Goal: Task Accomplishment & Management: Use online tool/utility

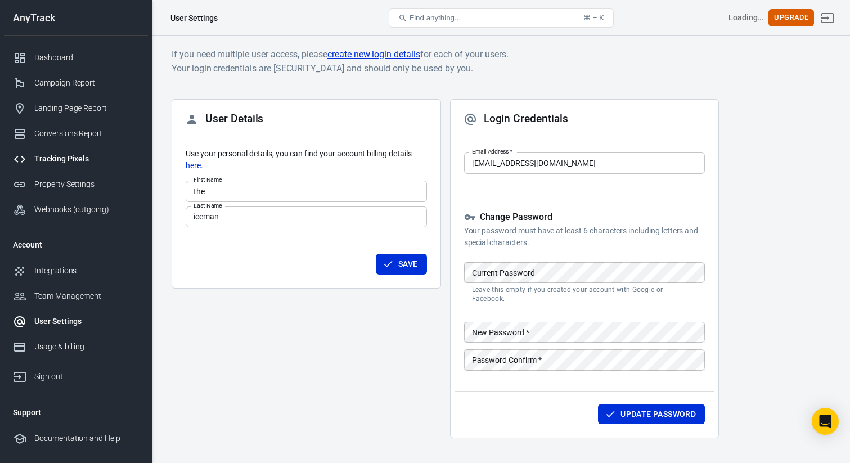
click at [60, 163] on div "Tracking Pixels" at bounding box center [86, 159] width 105 height 12
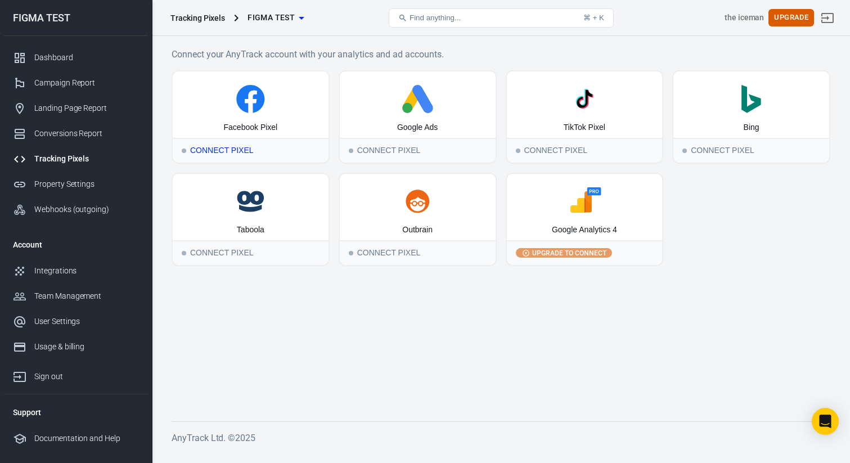
click at [269, 136] on div "Facebook Pixel" at bounding box center [251, 104] width 156 height 66
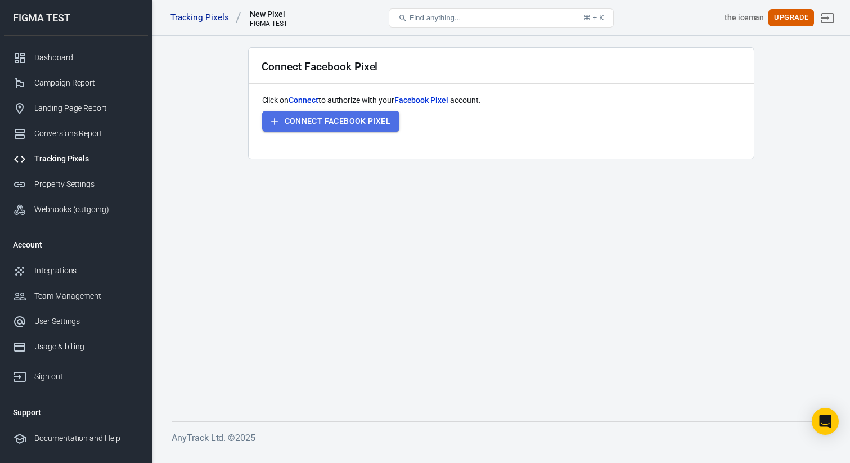
click at [319, 117] on button "Connect Facebook Pixel" at bounding box center [331, 121] width 138 height 21
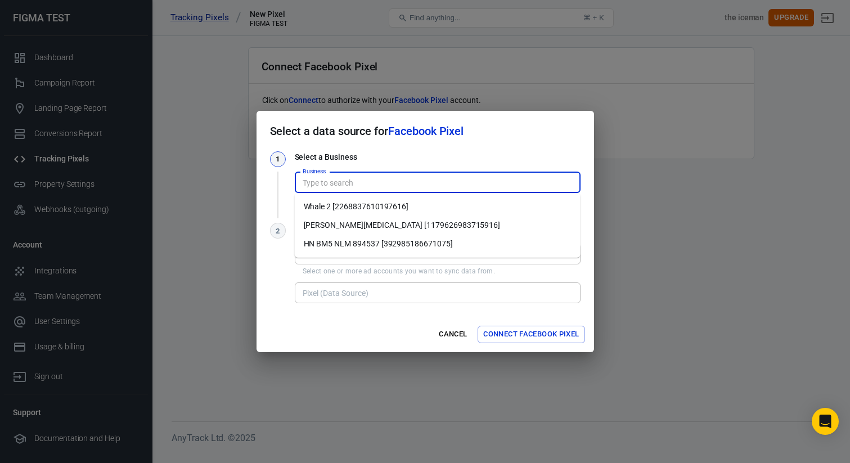
click at [366, 181] on input "Business" at bounding box center [436, 182] width 277 height 14
click at [413, 209] on li "Whale 2 [2268837610197616]" at bounding box center [438, 206] width 286 height 19
type input "Whale 2 [2268837610197616]"
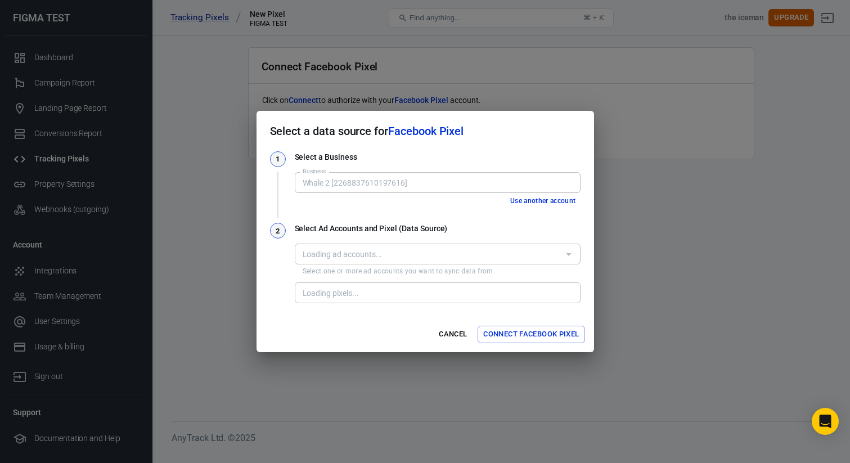
type input "TW PURCHASE 03 [1327983264963077]"
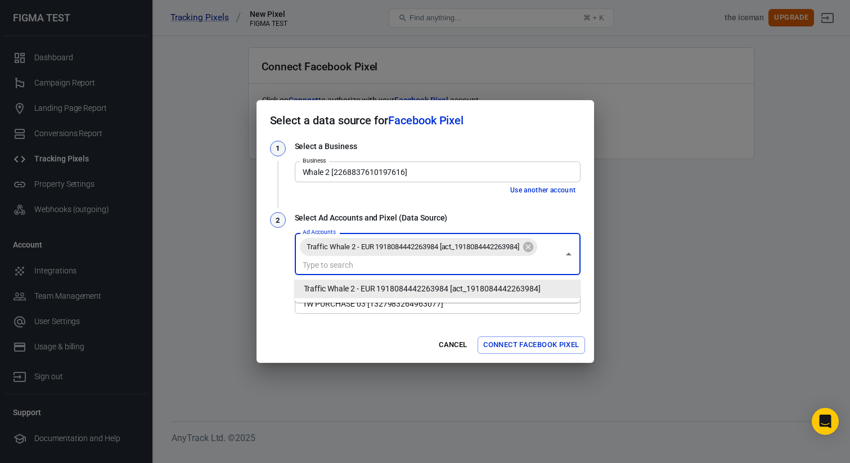
click at [417, 264] on input "Ad Accounts" at bounding box center [428, 265] width 260 height 14
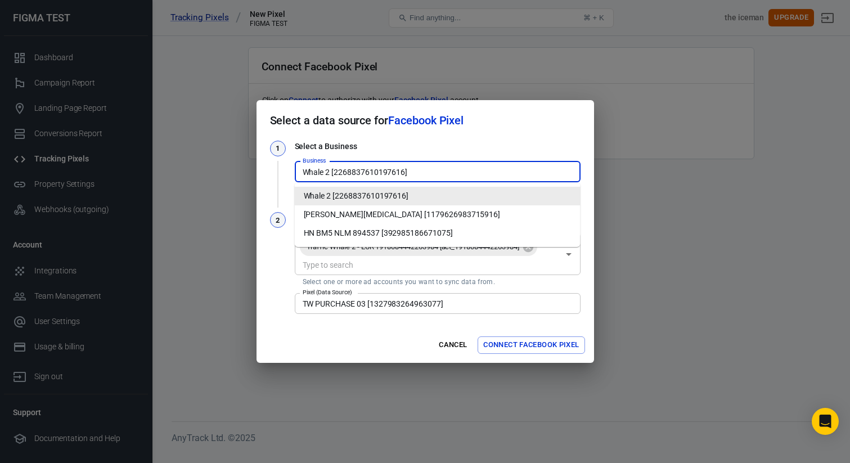
click at [457, 177] on input "Whale 2 [2268837610197616]" at bounding box center [436, 172] width 277 height 14
click at [409, 217] on li "[PERSON_NAME][MEDICAL_DATA] [1179626983715916]" at bounding box center [438, 214] width 286 height 19
type input "[PERSON_NAME][MEDICAL_DATA] [1179626983715916]"
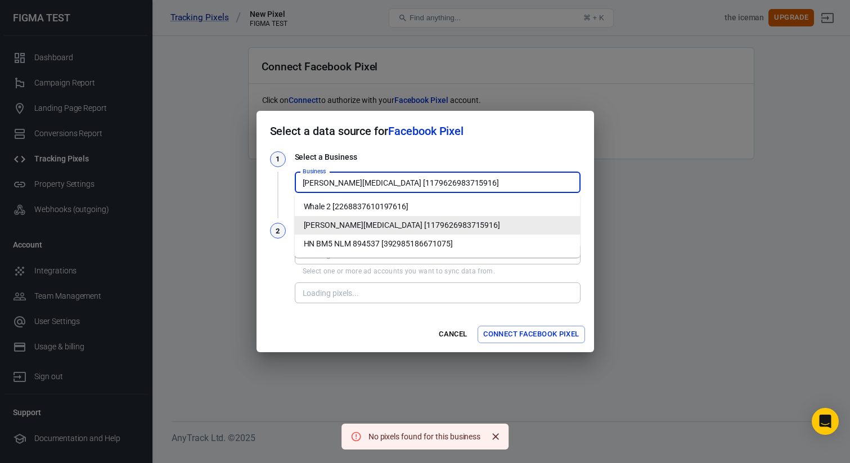
click at [383, 185] on input "[PERSON_NAME][MEDICAL_DATA] [1179626983715916]" at bounding box center [436, 182] width 277 height 14
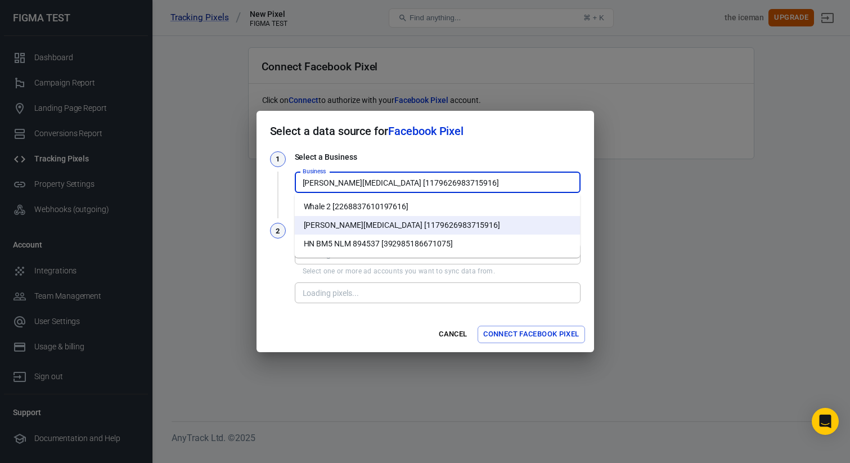
click at [367, 241] on li "HN BM5 NLM 894537 [392985186671075]" at bounding box center [438, 244] width 286 height 19
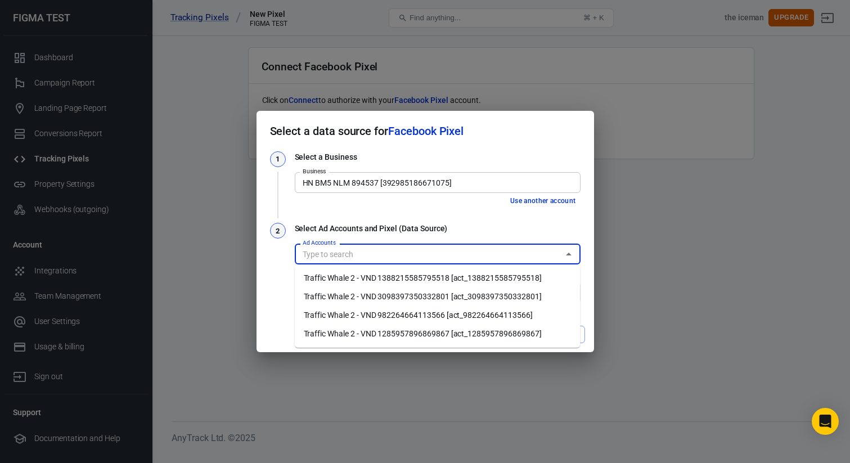
click at [360, 254] on input "Ad Accounts" at bounding box center [428, 254] width 260 height 14
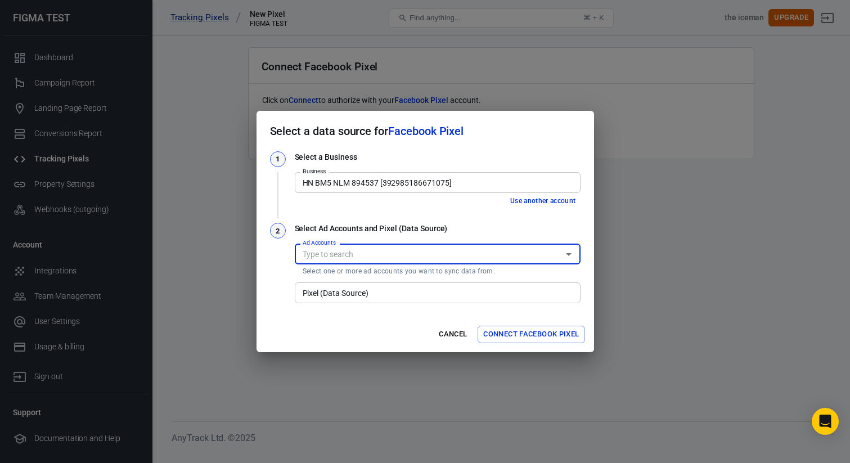
click at [370, 253] on input "Ad Accounts" at bounding box center [428, 254] width 260 height 14
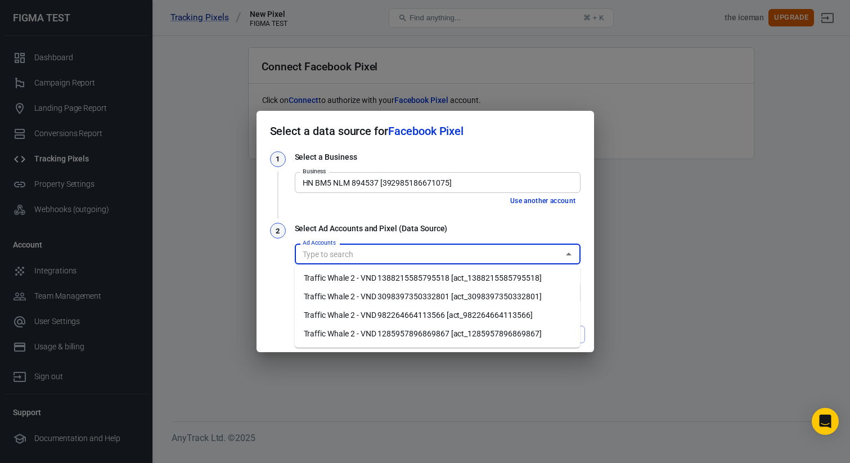
click at [370, 253] on input "Ad Accounts" at bounding box center [428, 254] width 260 height 14
click at [382, 279] on li "Traffic Whale 2 - VND 1388215585795518 [act_1388215585795518]" at bounding box center [438, 278] width 286 height 19
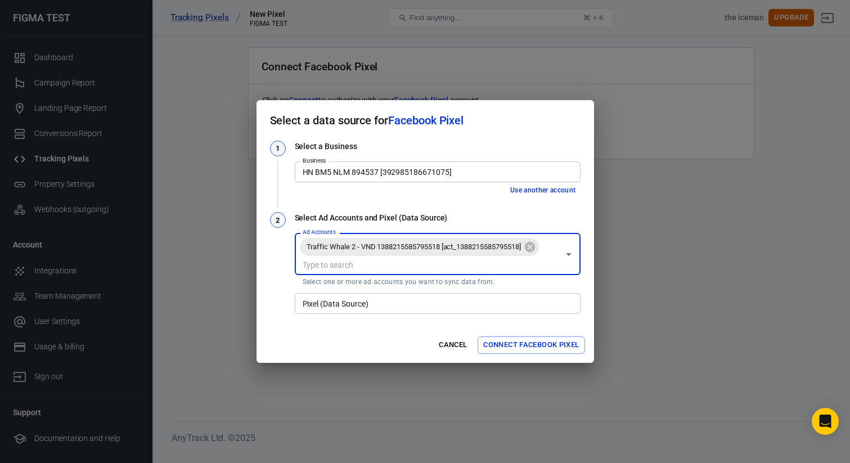
click at [366, 300] on input "Pixel (Data Source)" at bounding box center [436, 303] width 277 height 14
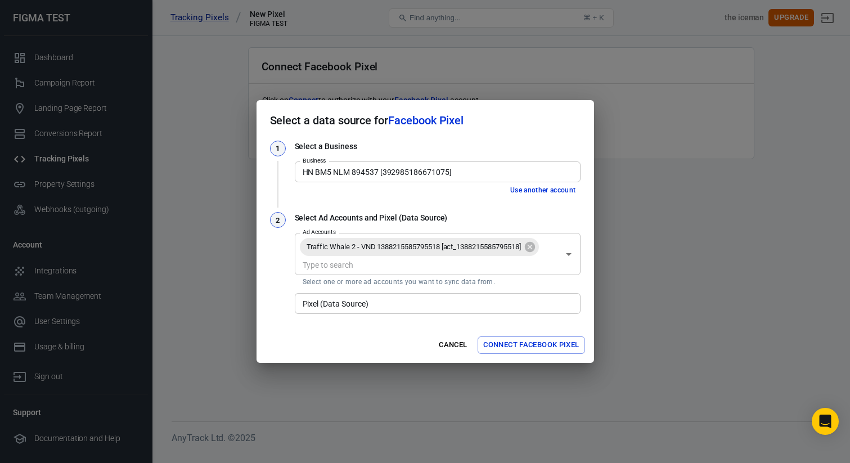
click at [377, 305] on input "Pixel (Data Source)" at bounding box center [436, 303] width 277 height 14
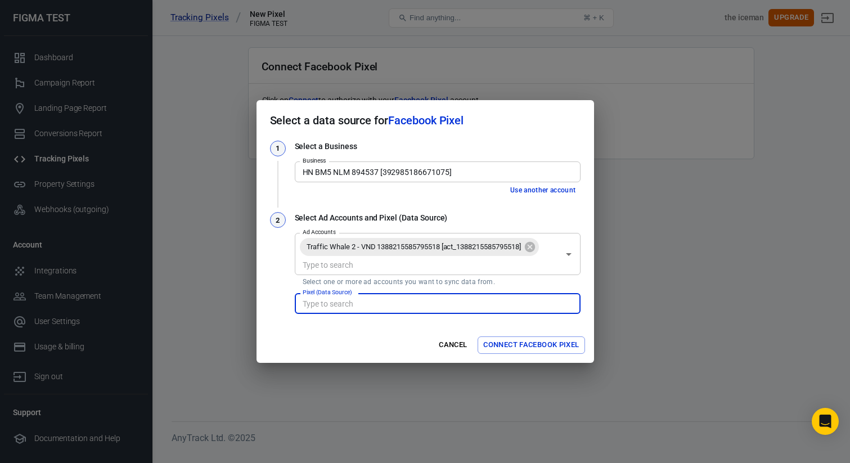
click at [377, 305] on input "Pixel (Data Source)" at bounding box center [436, 303] width 277 height 14
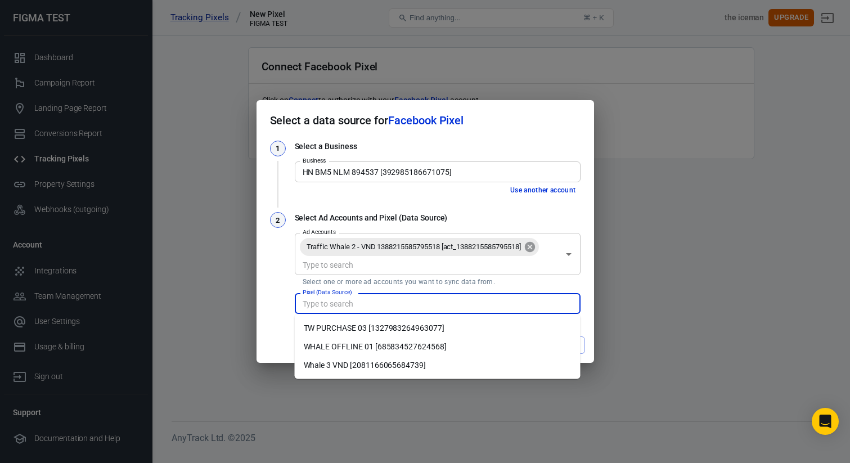
click at [535, 247] on icon at bounding box center [530, 247] width 10 height 10
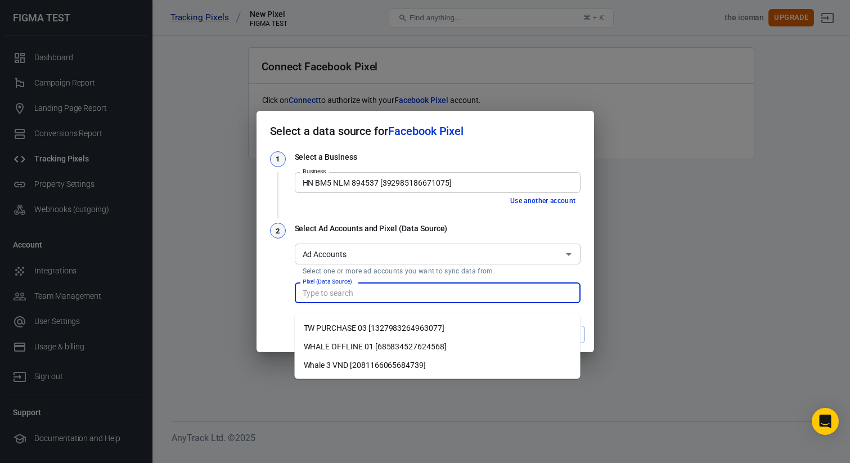
click at [525, 254] on input "Ad Accounts" at bounding box center [428, 254] width 260 height 14
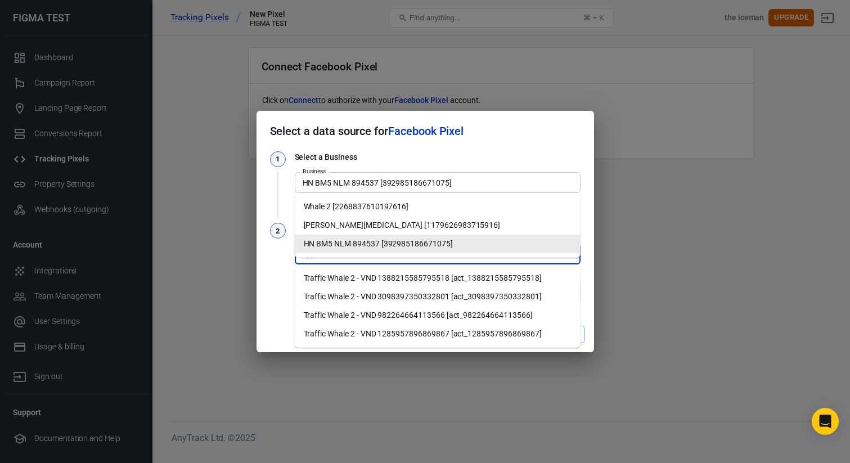
click at [447, 191] on div "HN BM5 NLM 894537 [392985186671075] Business" at bounding box center [438, 182] width 286 height 21
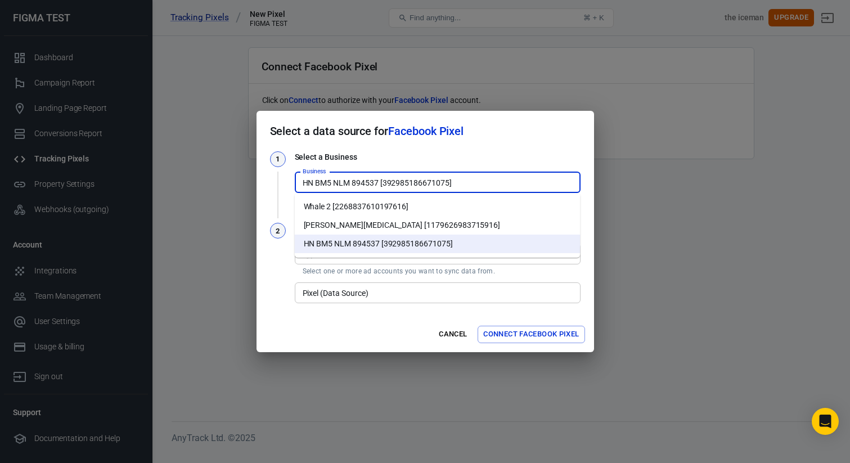
click at [411, 212] on li "Whale 2 [2268837610197616]" at bounding box center [438, 206] width 286 height 19
type input "Whale 2 [2268837610197616]"
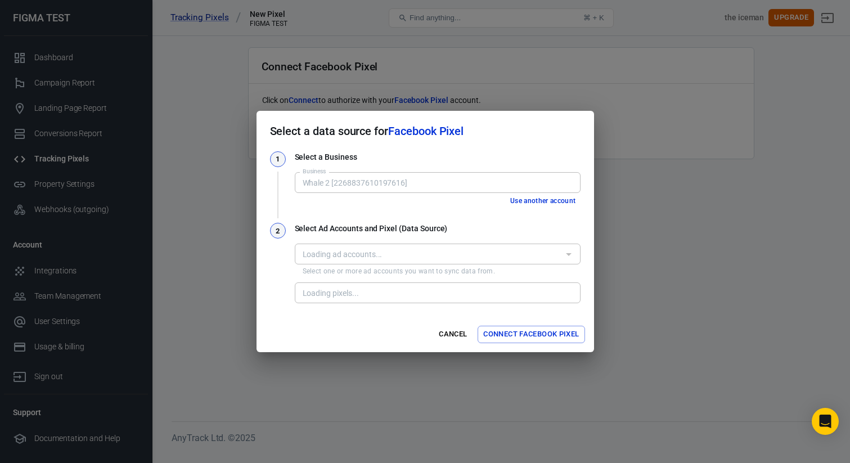
type input "TW PURCHASE 03 [1327983264963077]"
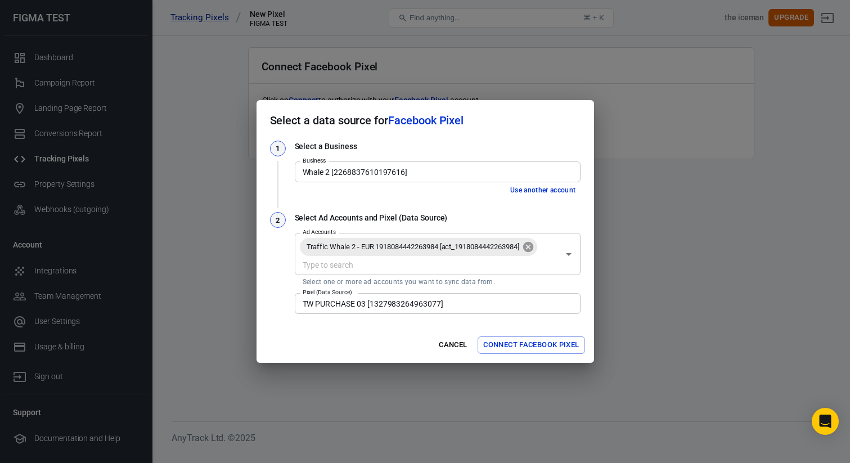
click at [529, 247] on icon at bounding box center [528, 247] width 10 height 10
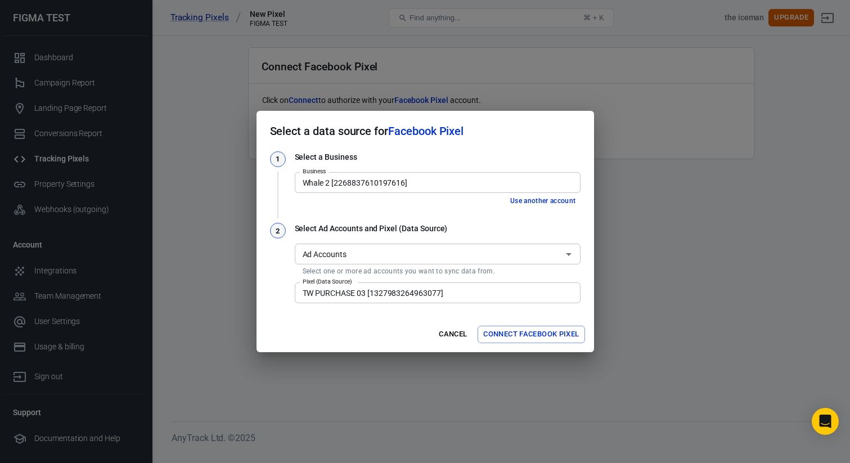
click at [529, 247] on input "Ad Accounts" at bounding box center [428, 254] width 260 height 14
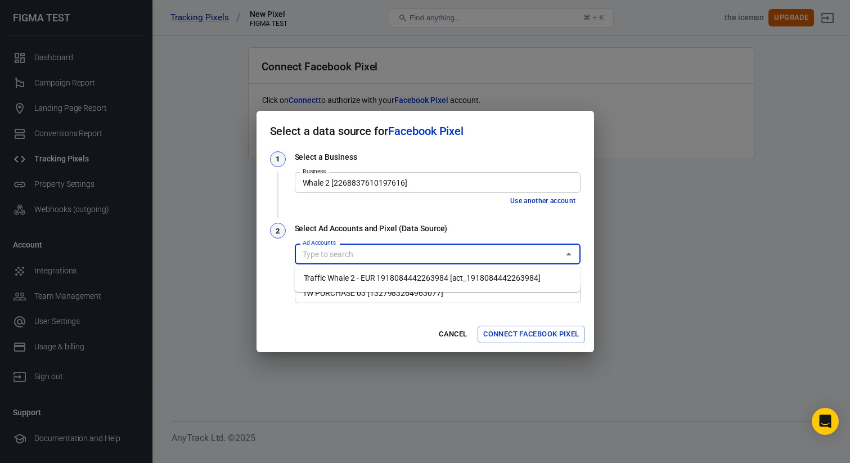
click at [469, 280] on li "Traffic Whale 2 - EUR 1918084442263984 [act_1918084442263984]" at bounding box center [438, 278] width 286 height 19
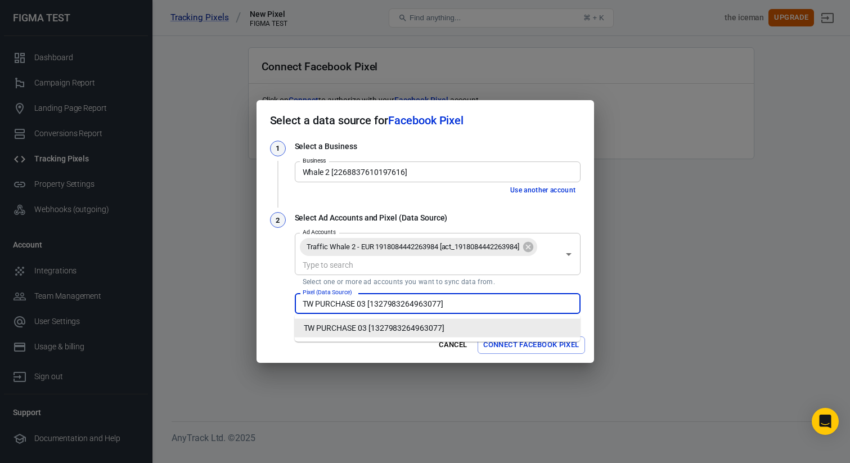
click at [421, 301] on input "TW PURCHASE 03 [1327983264963077]" at bounding box center [436, 303] width 277 height 14
click at [429, 325] on li "TW PURCHASE 03 [1327983264963077]" at bounding box center [438, 328] width 286 height 19
click at [489, 262] on input "Ad Accounts" at bounding box center [428, 265] width 260 height 14
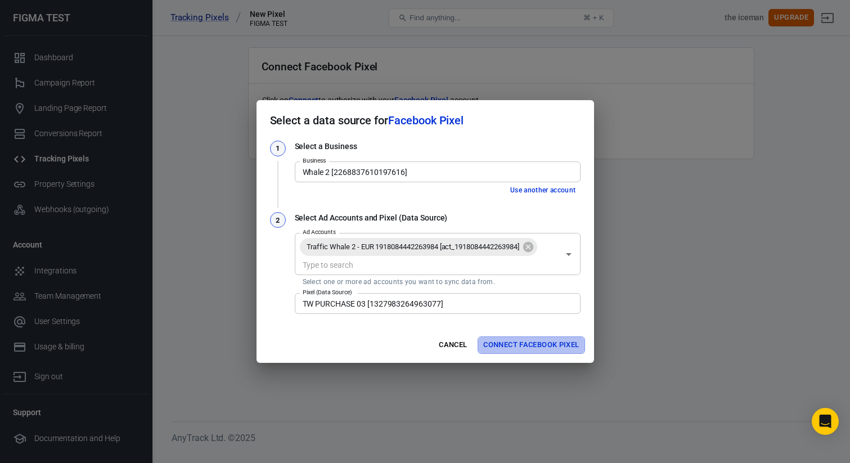
click at [506, 344] on button "Connect Facebook Pixel" at bounding box center [531, 344] width 107 height 17
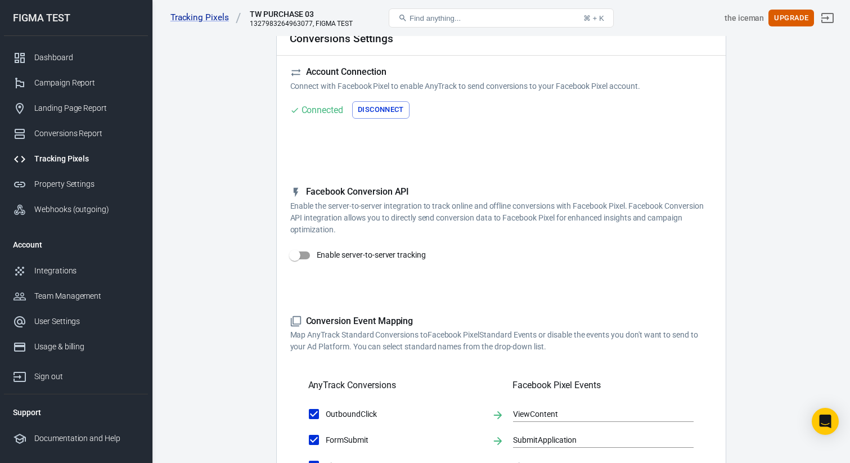
scroll to position [64, 0]
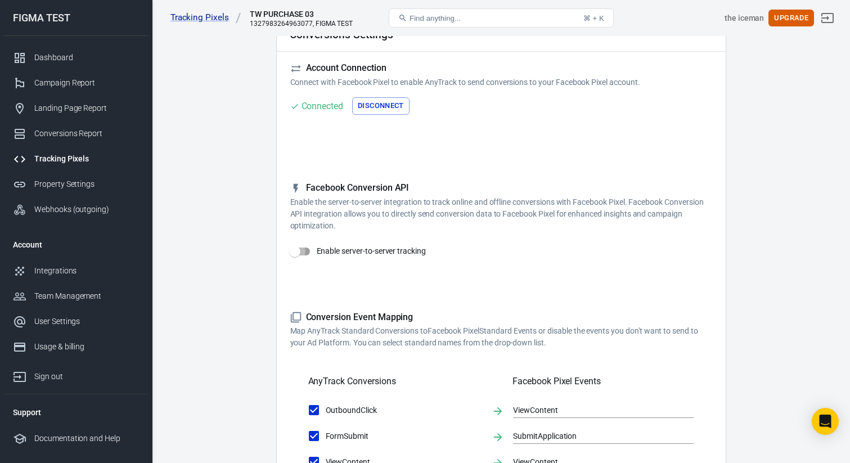
click at [304, 252] on input "Enable server-to-server tracking" at bounding box center [295, 251] width 64 height 21
checkbox input "false"
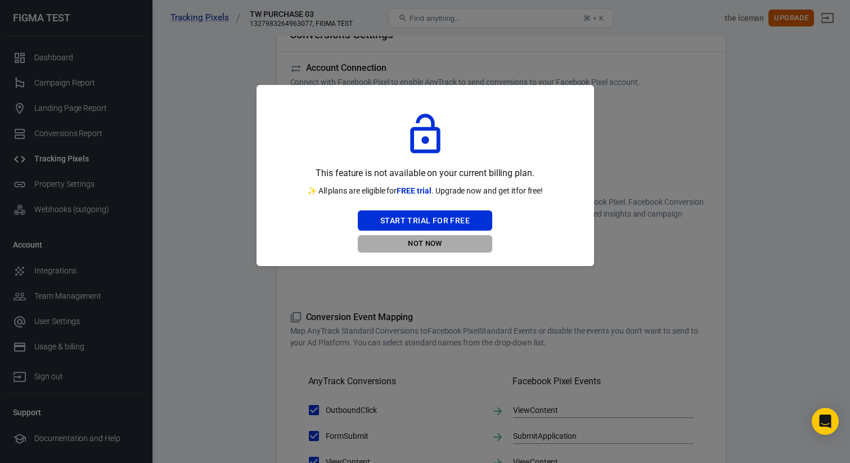
click at [449, 247] on button "Not Now" at bounding box center [425, 243] width 134 height 17
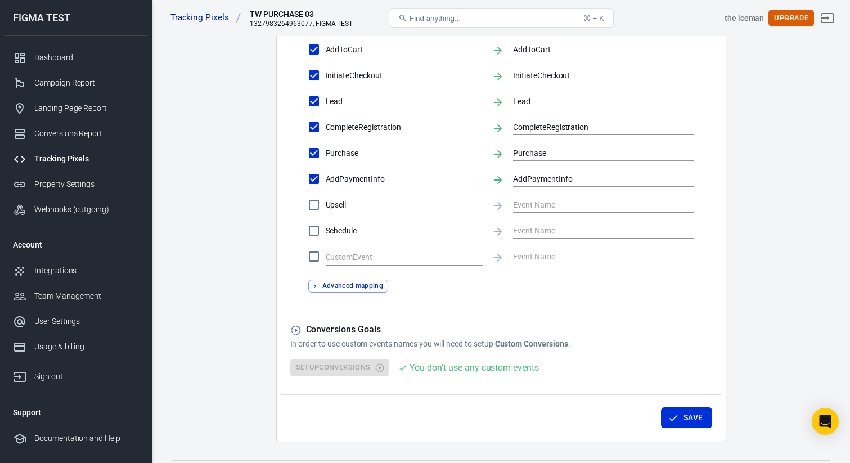
scroll to position [531, 0]
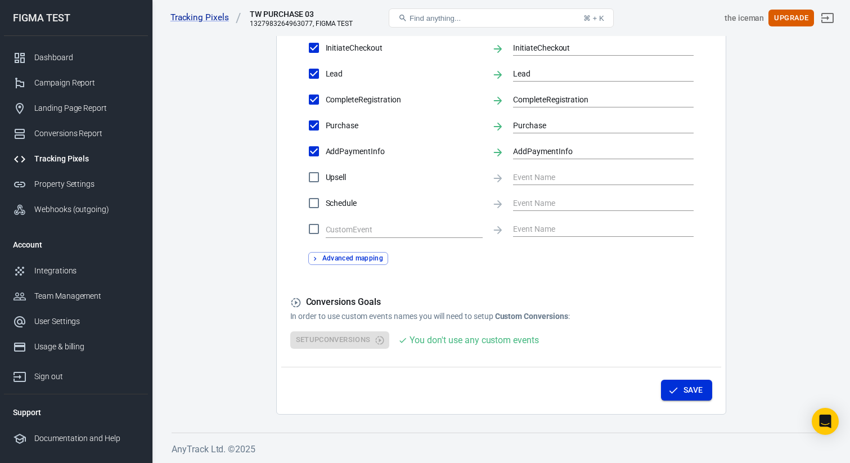
click at [681, 390] on button "Save" at bounding box center [686, 390] width 51 height 21
click at [687, 388] on button "Save" at bounding box center [686, 390] width 51 height 21
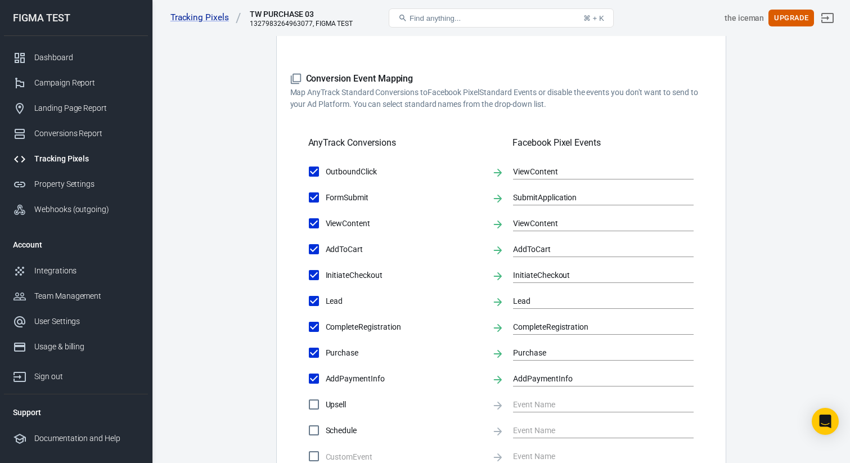
scroll to position [0, 0]
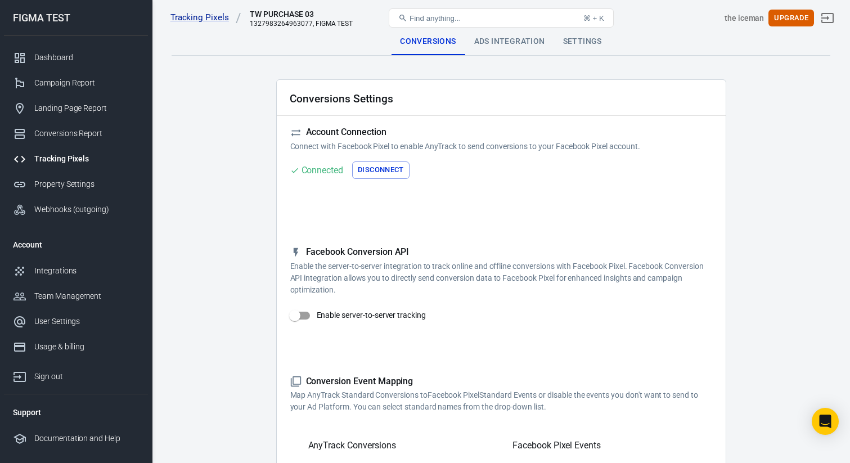
click at [527, 42] on div "Ads Integration" at bounding box center [509, 41] width 89 height 27
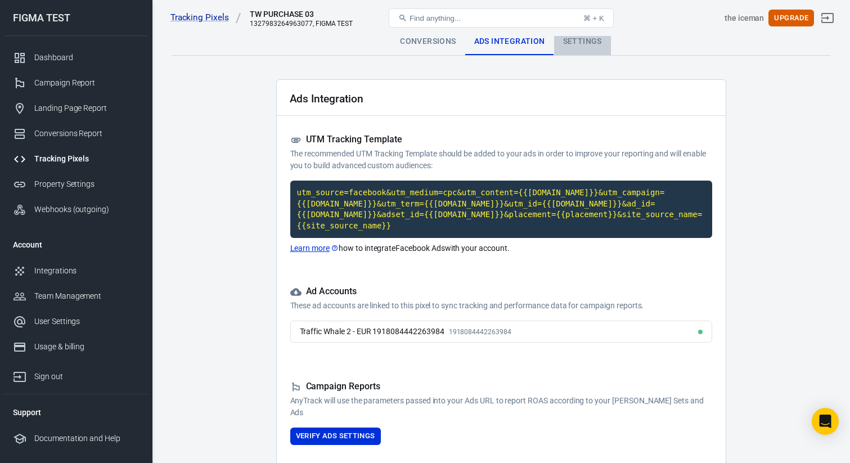
click at [588, 44] on div "Settings" at bounding box center [582, 41] width 57 height 27
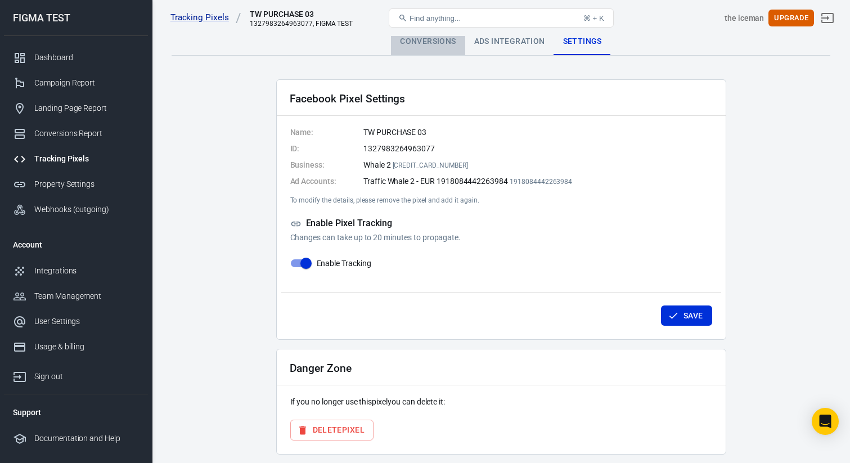
click at [424, 46] on div "Conversions" at bounding box center [428, 41] width 74 height 27
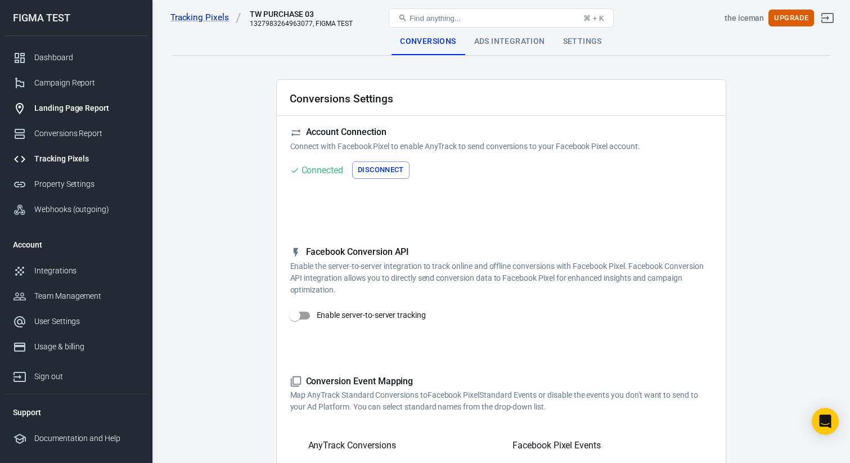
click at [101, 112] on div "Landing Page Report" at bounding box center [86, 108] width 105 height 12
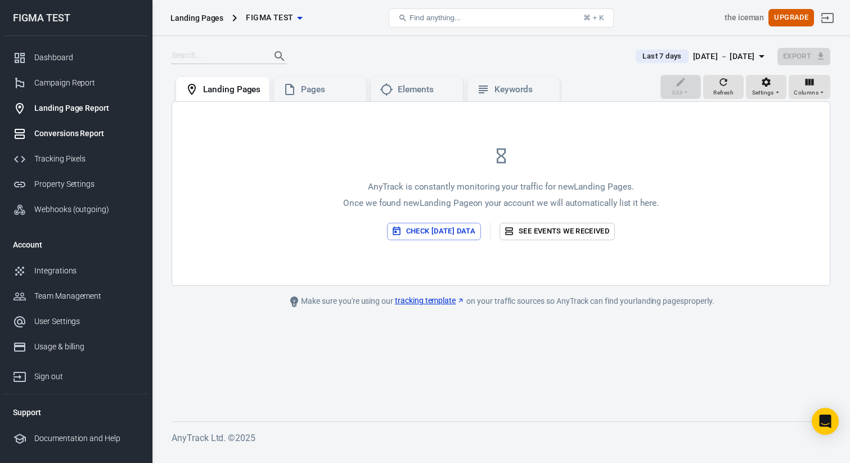
click at [92, 135] on div "Conversions Report" at bounding box center [86, 134] width 105 height 12
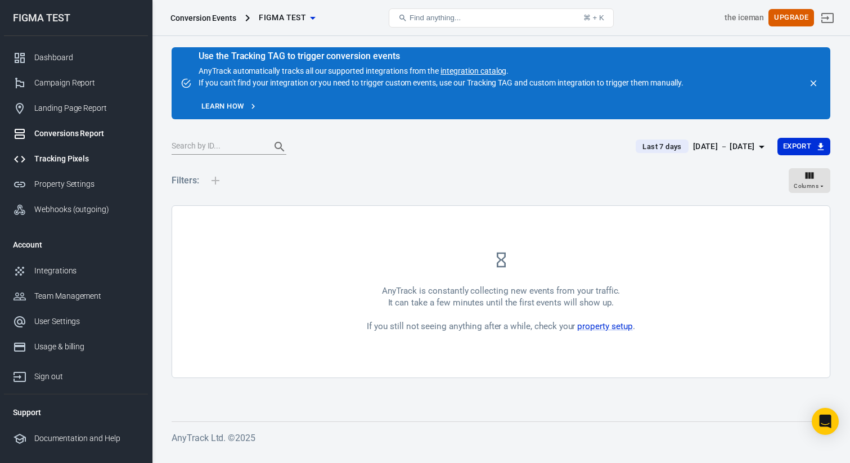
click at [74, 163] on div "Tracking Pixels" at bounding box center [86, 159] width 105 height 12
